Goal: Transaction & Acquisition: Purchase product/service

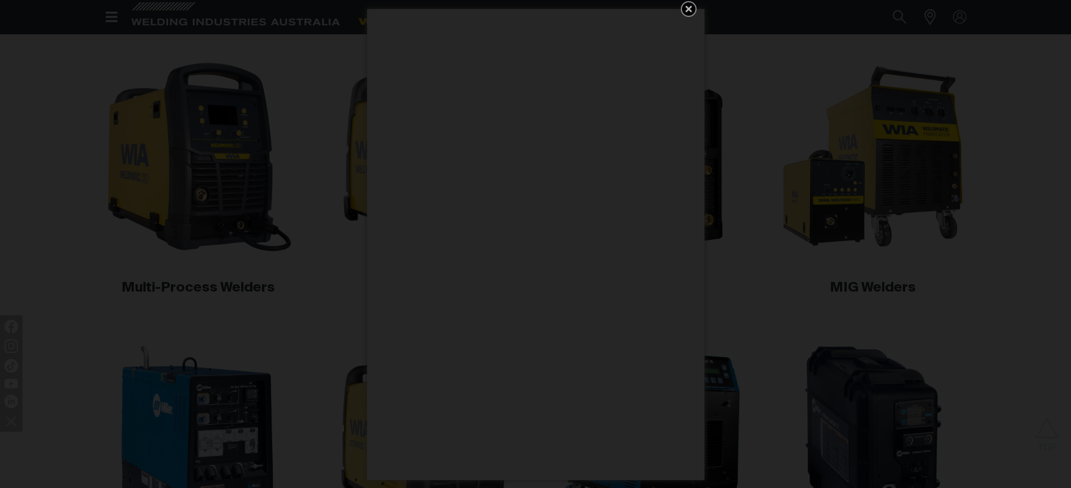
scroll to position [452, 0]
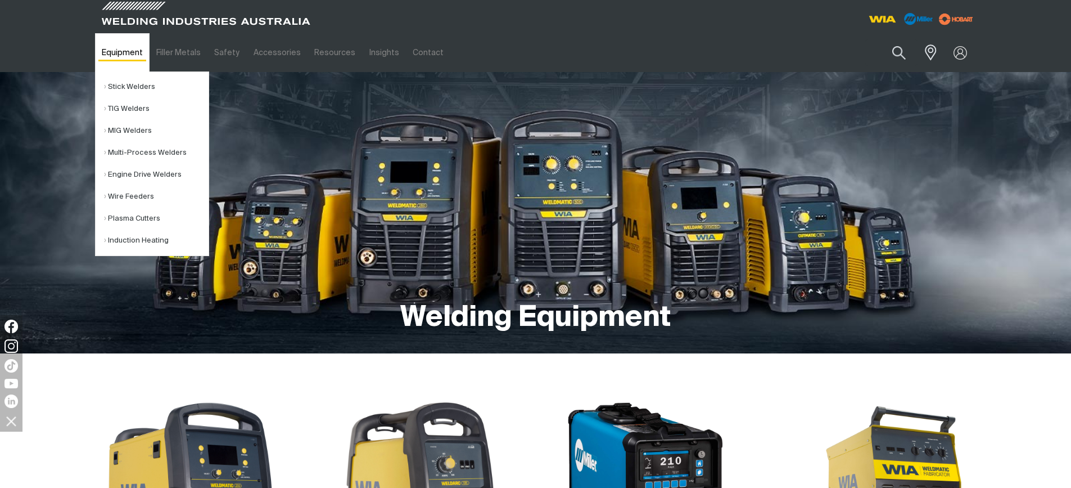
click at [116, 55] on link "Equipment" at bounding box center [122, 52] width 55 height 39
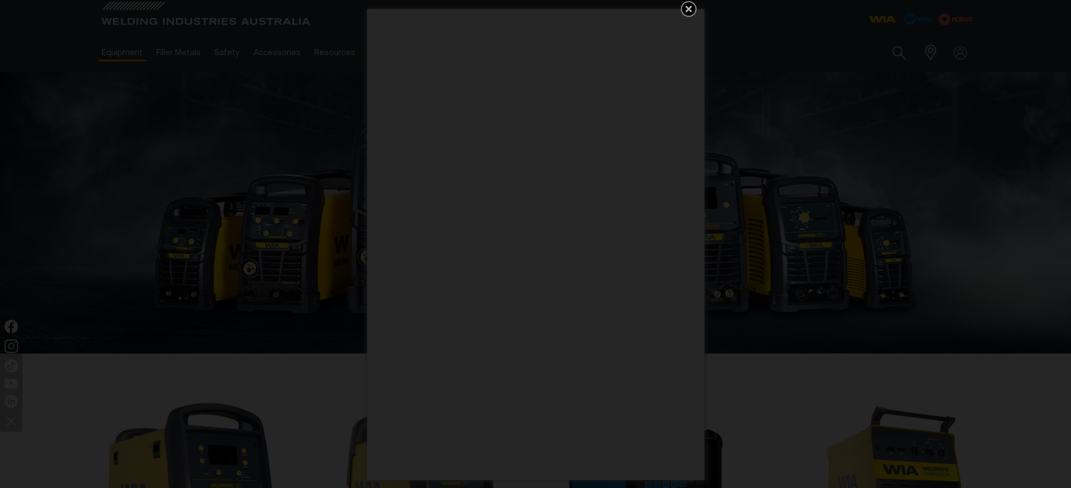
click at [688, 9] on icon "Get 5 WIA Welding Guides Free!" at bounding box center [689, 9] width 7 height 7
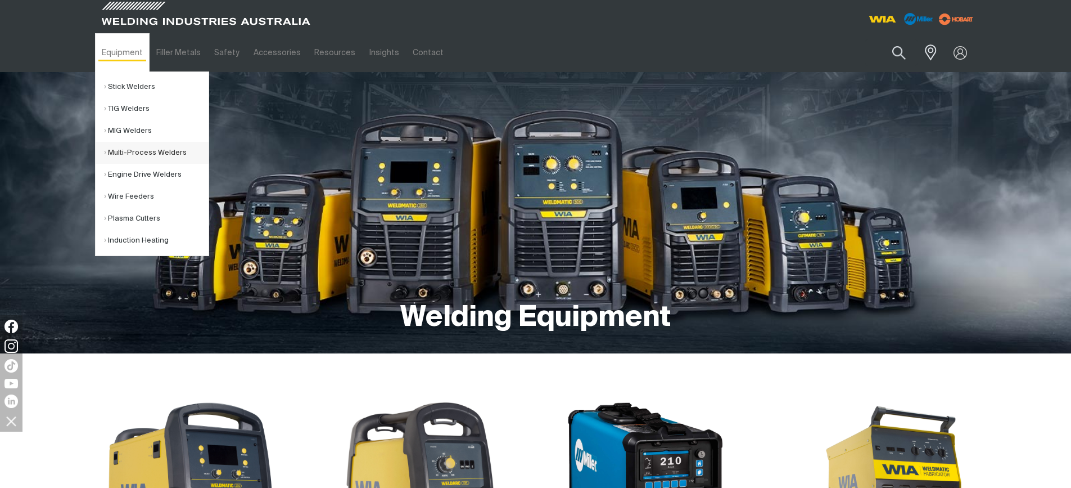
click at [133, 151] on link "Multi-Process Welders" at bounding box center [156, 153] width 105 height 22
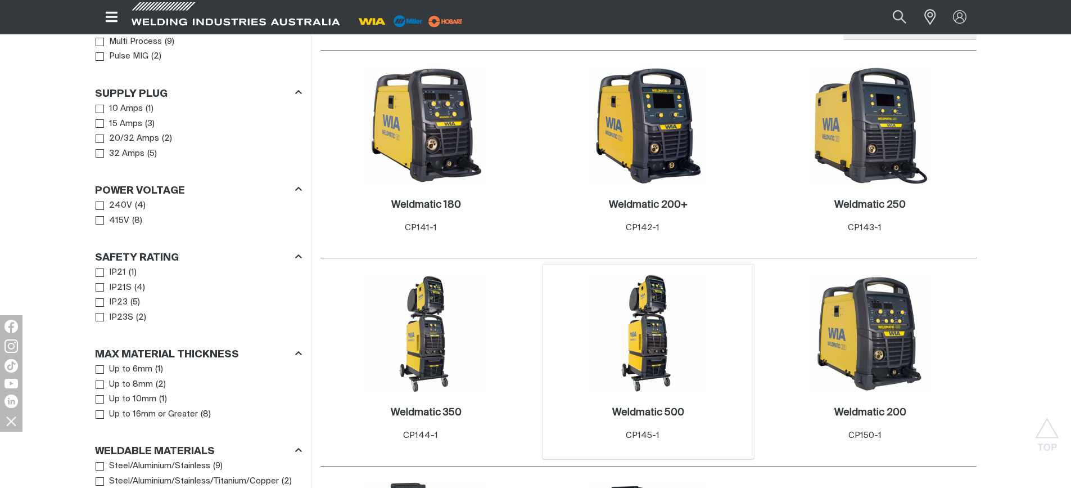
scroll to position [619, 0]
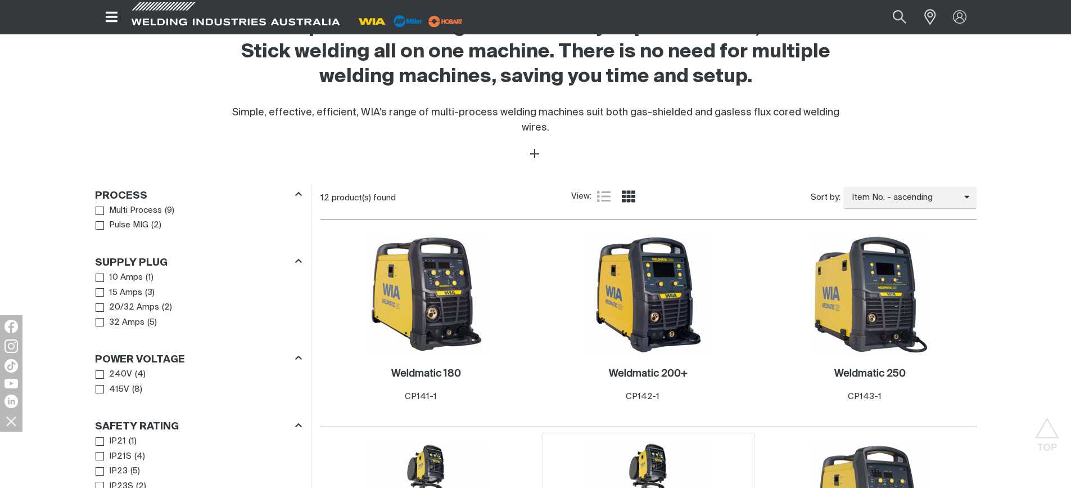
scroll to position [281, 0]
